Goal: Participate in discussion: Engage in conversation with other users on a specific topic

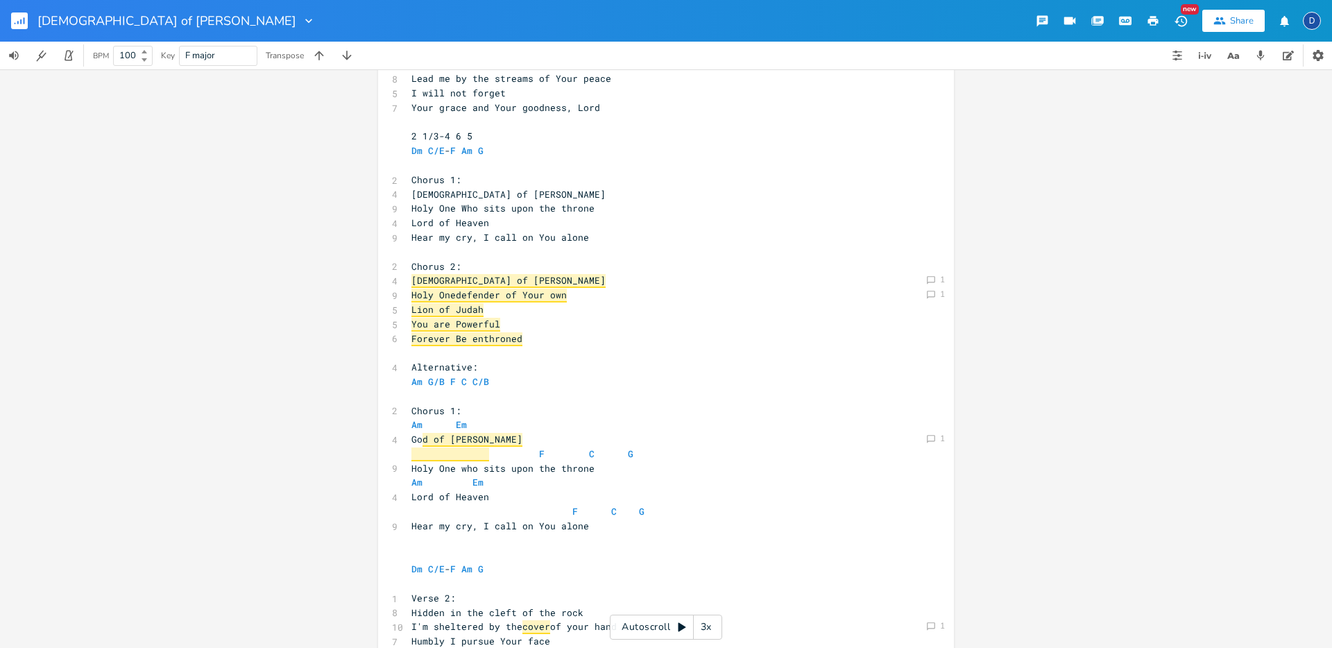
scroll to position [178, 0]
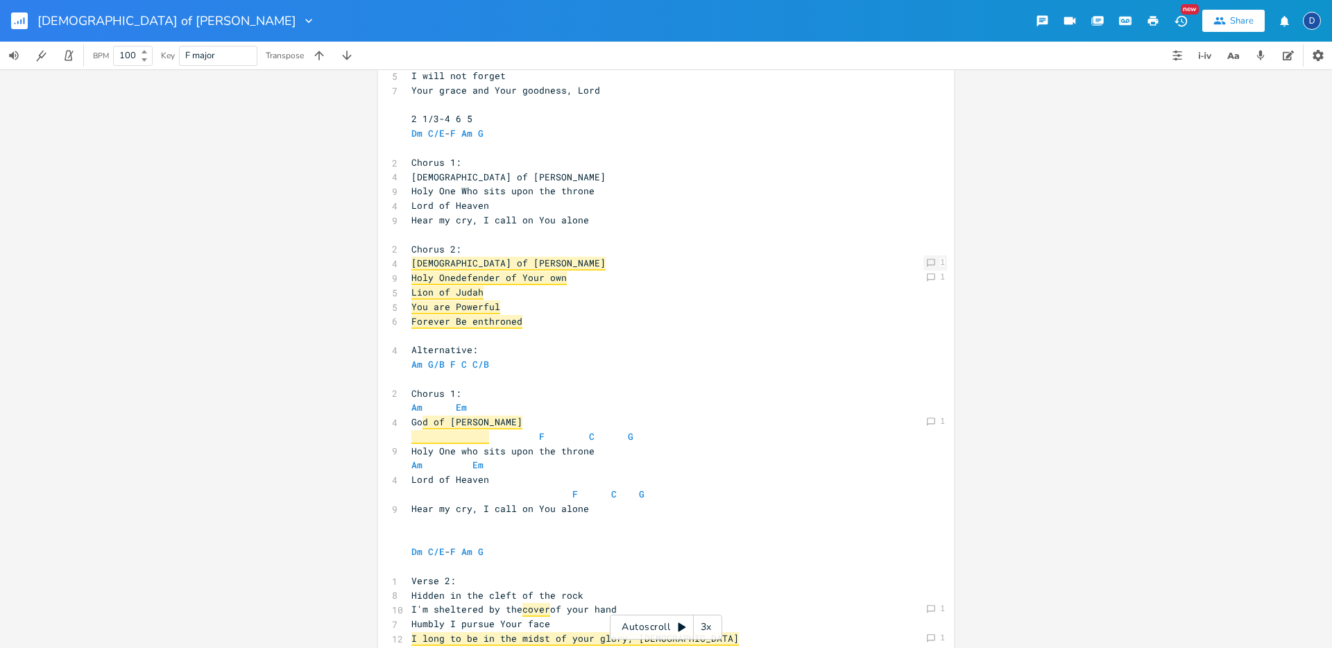
click at [926, 266] on icon "Comment" at bounding box center [931, 263] width 10 height 10
click at [993, 311] on div "Comment 1 Comment 1 [DEMOGRAPHIC_DATA] of [PERSON_NAME] Holy One Resolve [PERSO…" at bounding box center [666, 358] width 1332 height 578
click at [926, 275] on icon "Comment" at bounding box center [931, 278] width 10 height 10
click at [1022, 307] on div "Comment 1 Comment 1 Comment 1 defender of Your own Resolve [PERSON_NAME] [DATE]…" at bounding box center [666, 358] width 1332 height 578
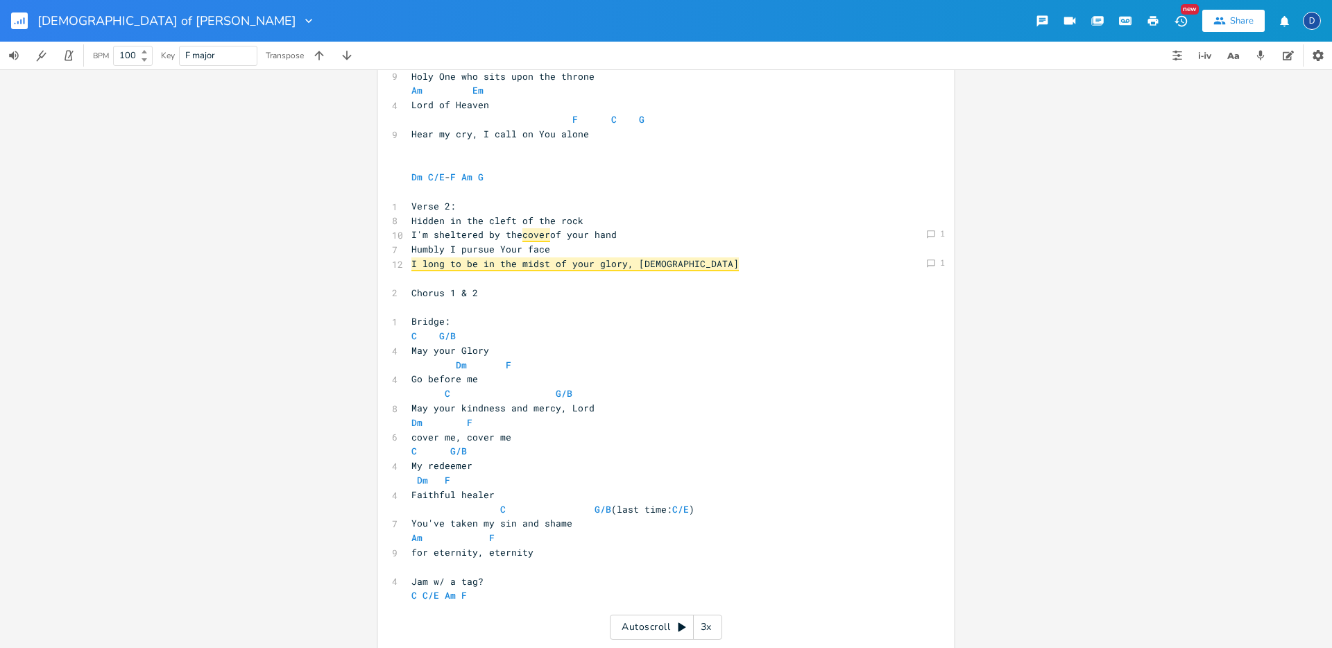
scroll to position [551, 0]
click at [940, 262] on div "1" at bounding box center [942, 264] width 5 height 8
click at [940, 231] on div "1" at bounding box center [942, 235] width 5 height 8
click at [1064, 300] on div "Comment 1 Comment 1 Comment 1 Comment 1 Comment 1 cover Resolve D [PERSON_NAME]…" at bounding box center [666, 358] width 1332 height 578
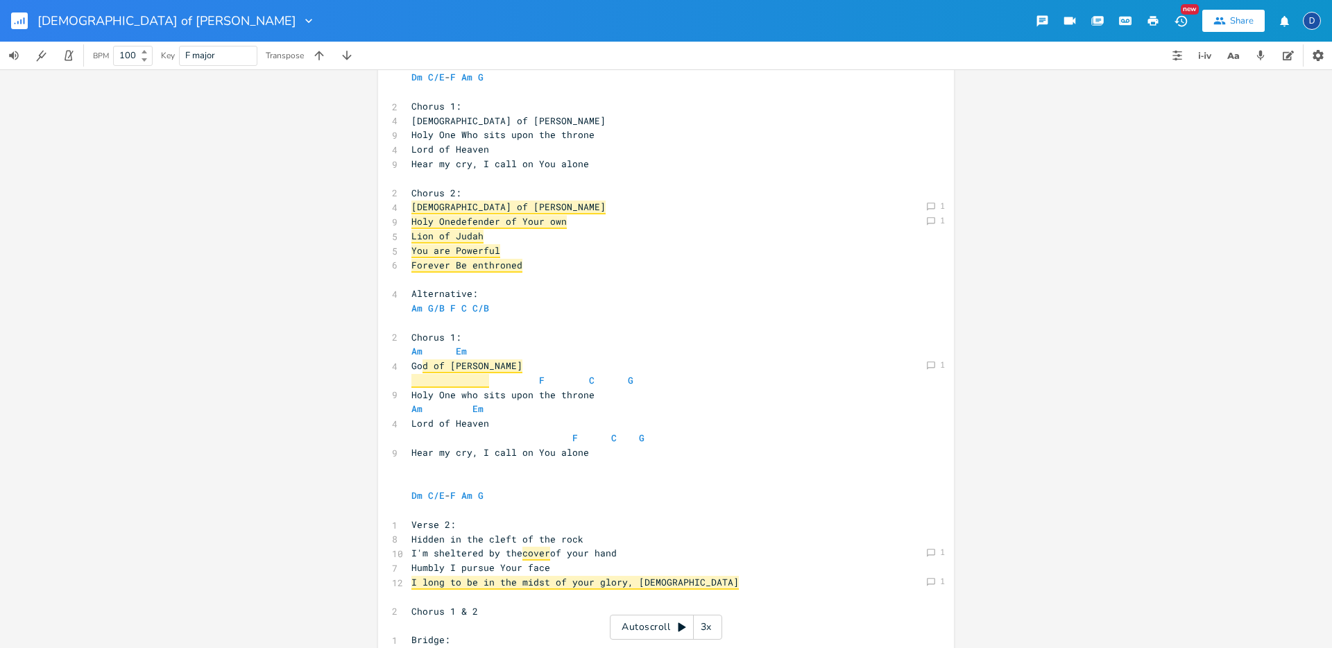
scroll to position [0, 0]
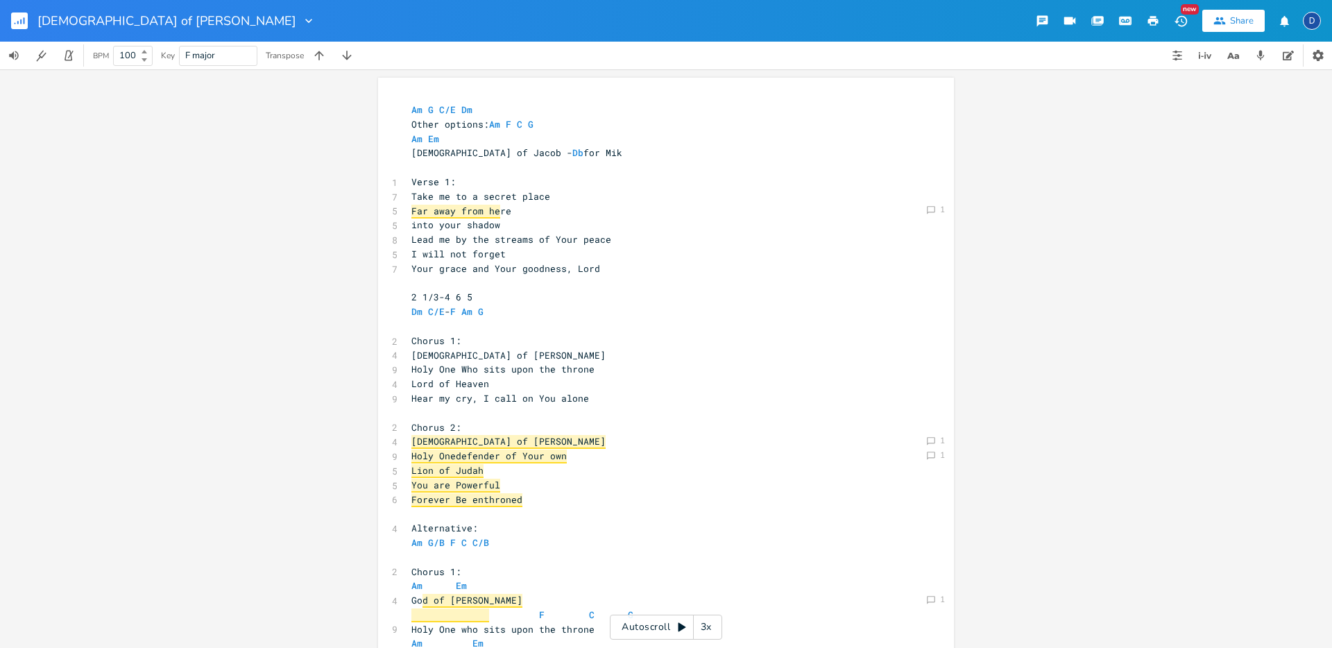
click at [1185, 17] on icon "button" at bounding box center [1179, 20] width 12 height 11
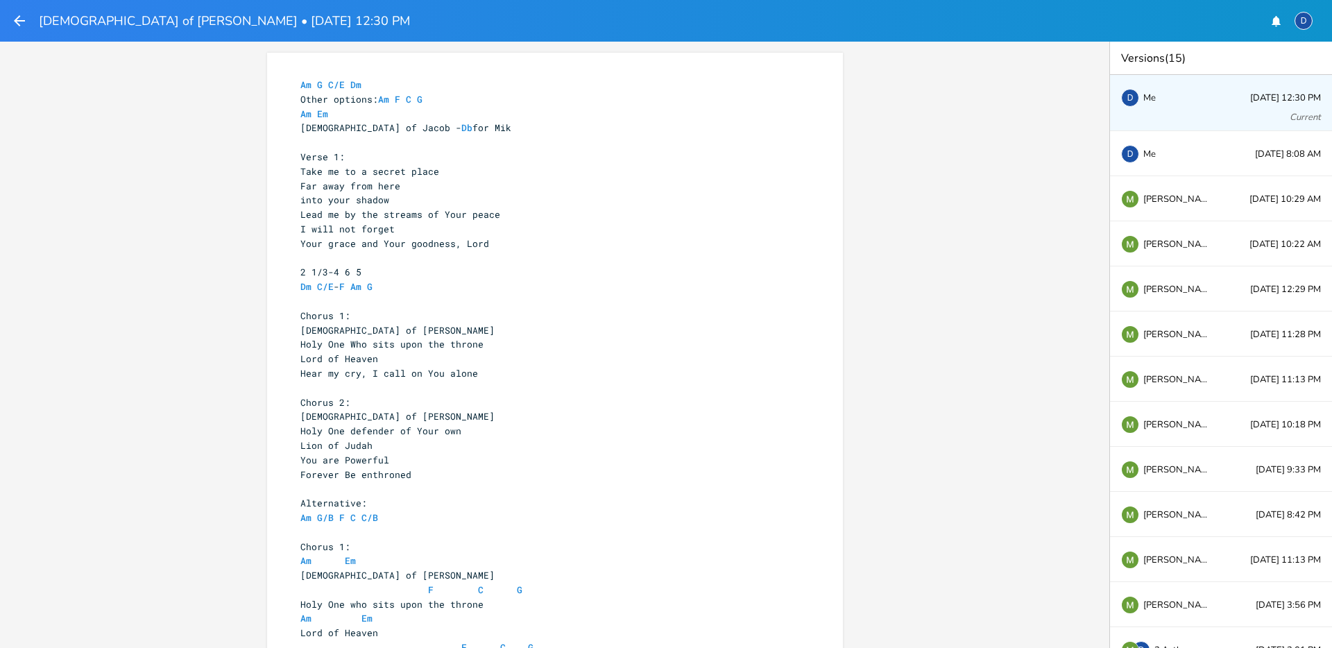
click at [19, 27] on icon "button" at bounding box center [19, 20] width 17 height 17
